Goal: Information Seeking & Learning: Get advice/opinions

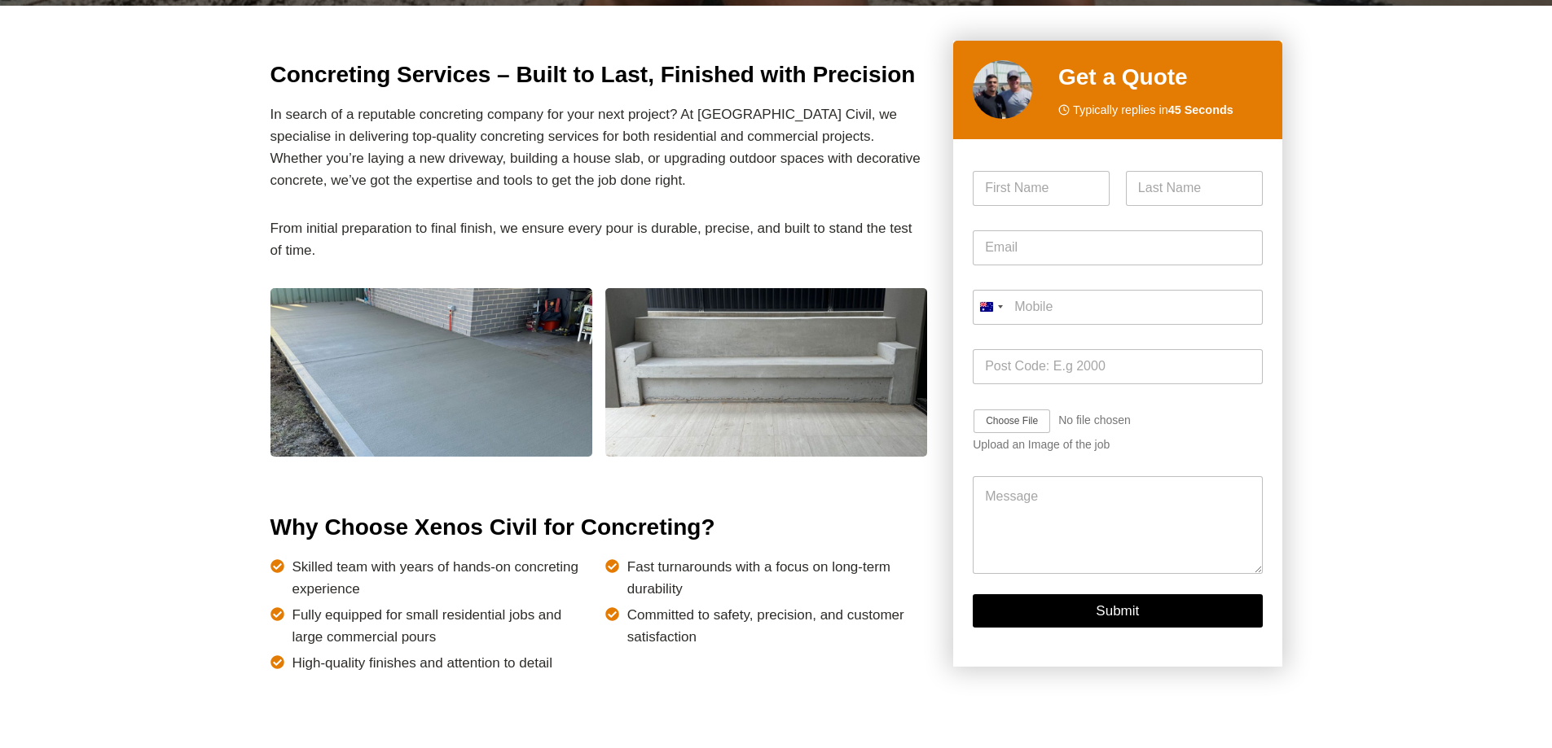
scroll to position [407, 0]
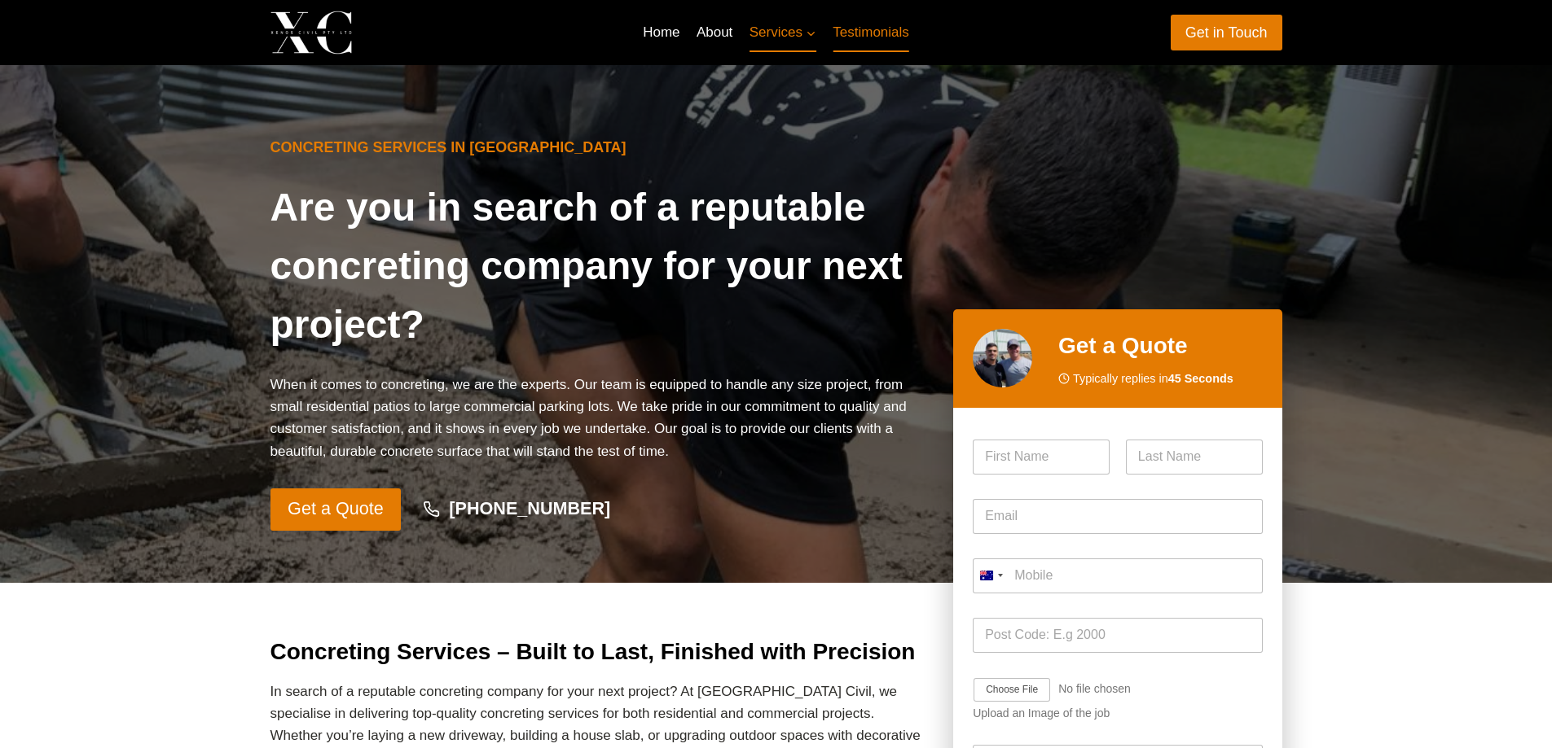
click at [870, 37] on link "Testimonials" at bounding box center [870, 32] width 93 height 39
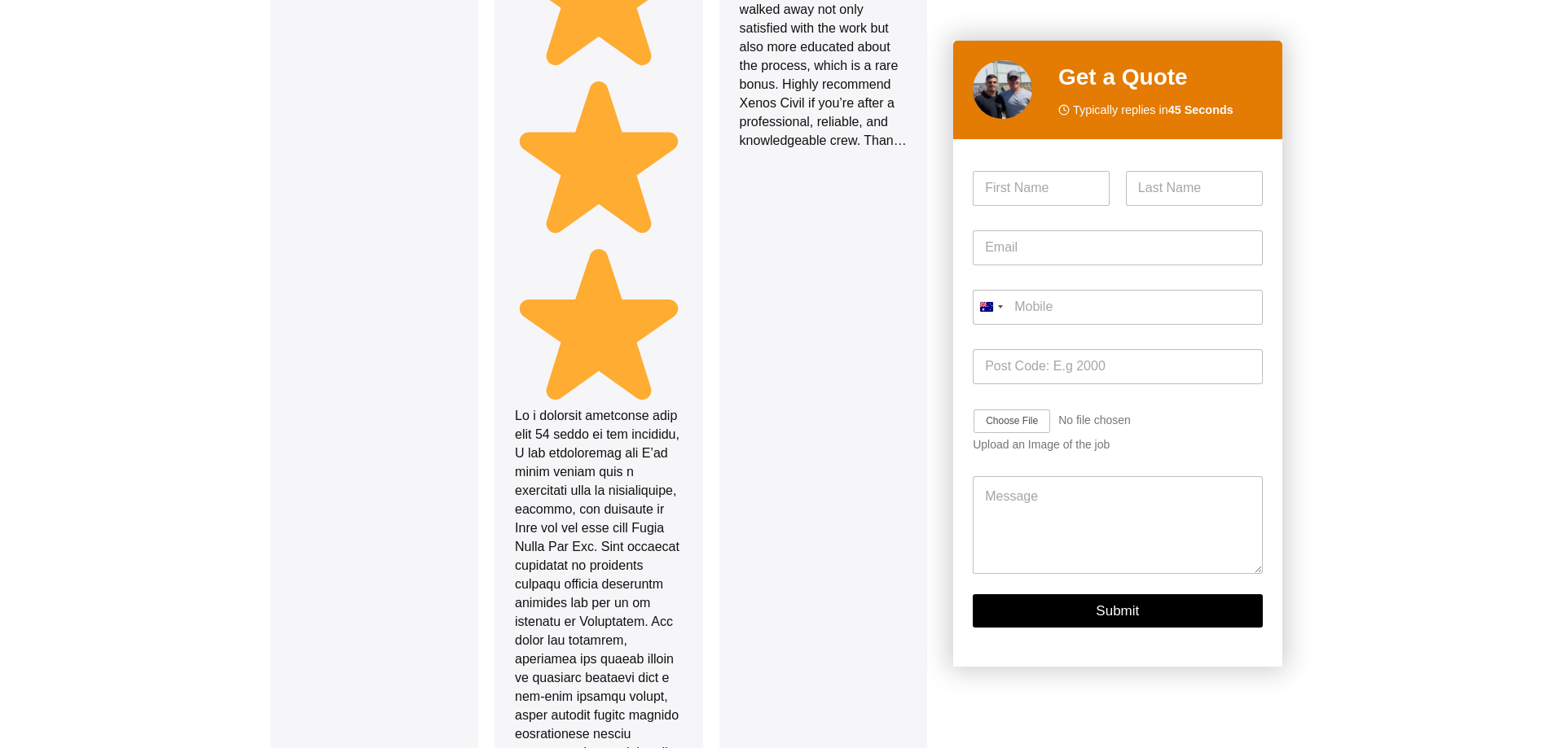
scroll to position [2624, 0]
